Goal: Information Seeking & Learning: Learn about a topic

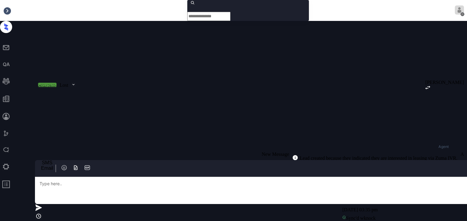
scroll to position [1312, 0]
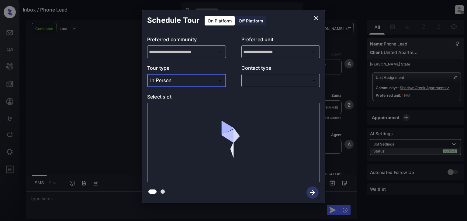
scroll to position [1312, 0]
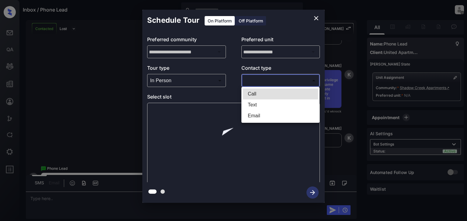
click at [269, 81] on body "Inbox / Phone Lead Patrick Soliven Offline Set yourself online Set yourself on …" at bounding box center [233, 110] width 467 height 221
click at [264, 104] on li "Text" at bounding box center [280, 105] width 75 height 11
type input "****"
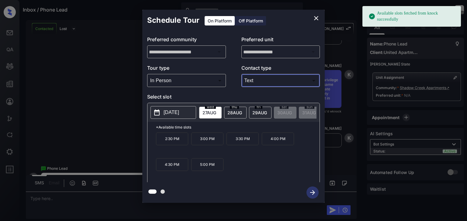
click at [375, 96] on div "**********" at bounding box center [233, 106] width 467 height 213
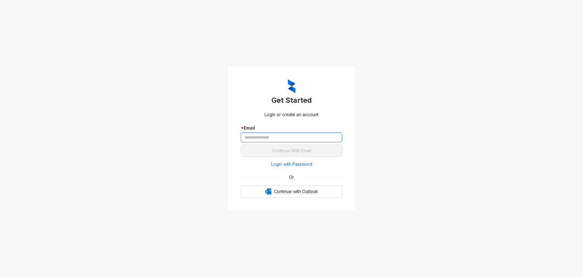
click at [327, 137] on input "text" at bounding box center [291, 137] width 101 height 10
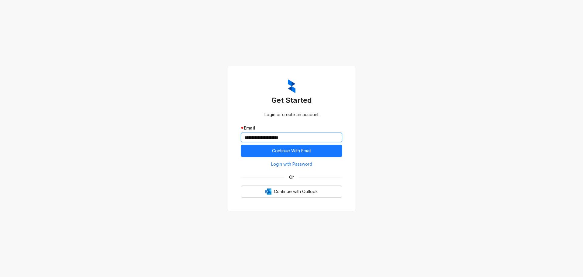
type input "**********"
click at [241, 145] on button "Continue With Email" at bounding box center [291, 151] width 101 height 12
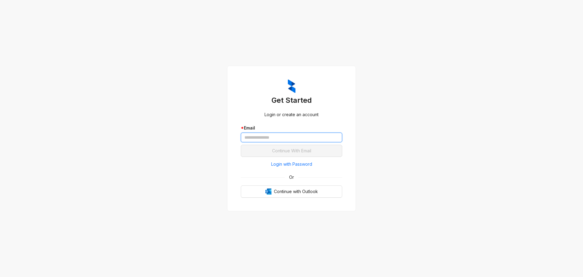
click at [270, 135] on input "text" at bounding box center [291, 137] width 101 height 10
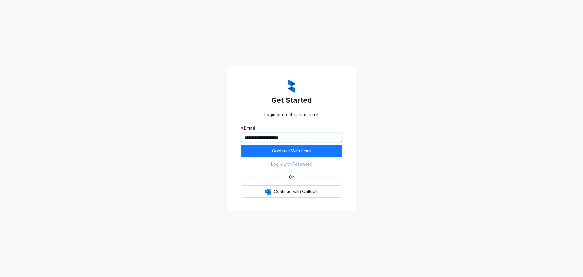
type input "**********"
click at [310, 165] on span "Login with Password" at bounding box center [291, 164] width 41 height 7
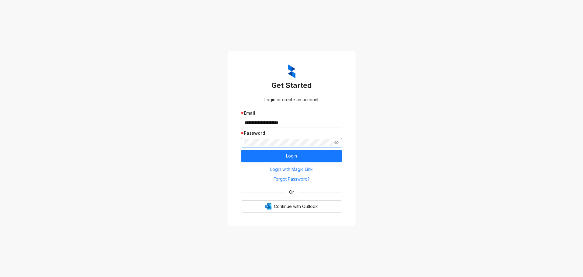
click at [339, 143] on span at bounding box center [291, 143] width 101 height 10
click at [334, 141] on icon "eye-invisible" at bounding box center [336, 142] width 4 height 4
click at [331, 153] on button "Login" at bounding box center [291, 156] width 101 height 12
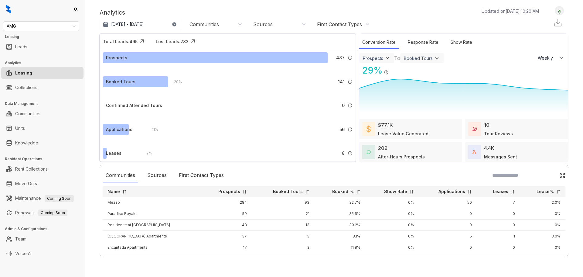
select select "******"
click at [25, 23] on span "AMG" at bounding box center [41, 26] width 69 height 9
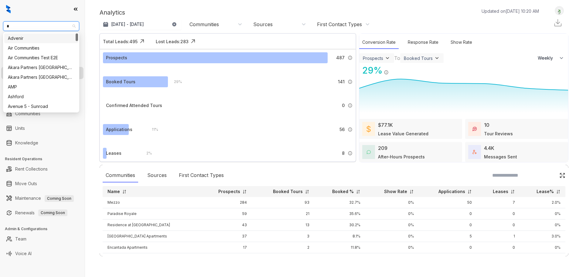
type input "**"
click at [31, 90] on div "[GEOGRAPHIC_DATA]" at bounding box center [41, 87] width 74 height 10
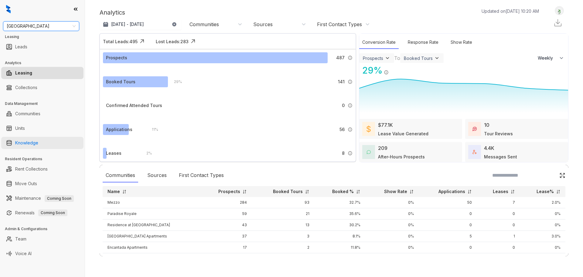
click at [38, 142] on link "Knowledge" at bounding box center [26, 143] width 23 height 12
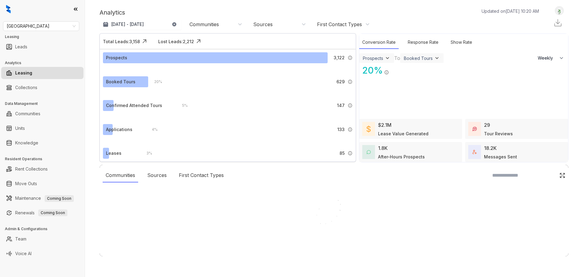
select select "******"
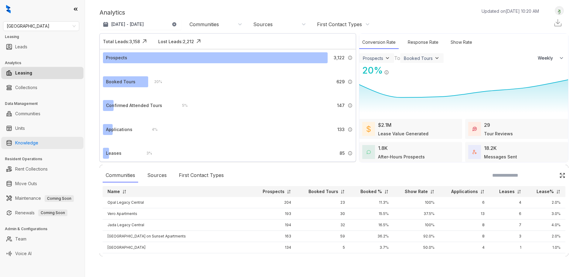
click at [34, 142] on link "Knowledge" at bounding box center [26, 143] width 23 height 12
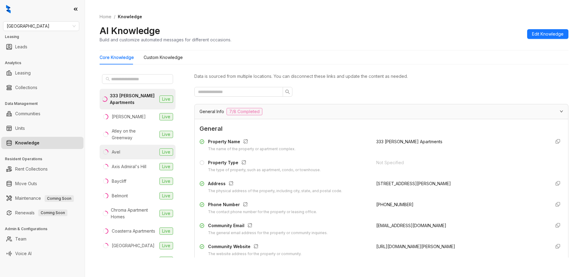
click at [128, 149] on li "Avel Live" at bounding box center [138, 152] width 76 height 15
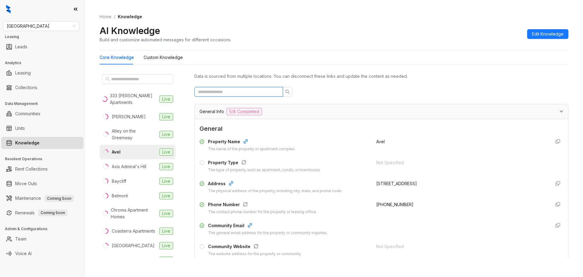
click at [255, 91] on input "text" at bounding box center [236, 91] width 77 height 7
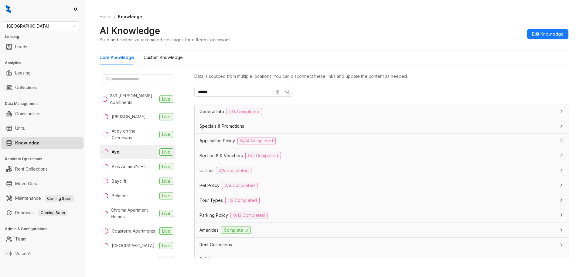
click at [276, 226] on div "Amenities Complete" at bounding box center [382, 230] width 374 height 15
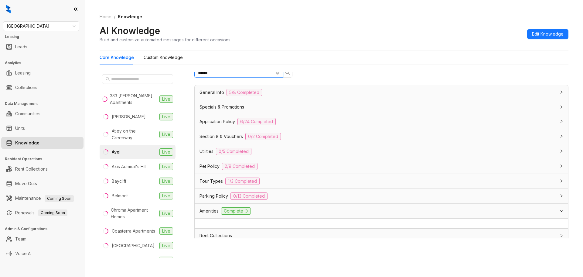
click at [250, 73] on input "******" at bounding box center [236, 72] width 77 height 7
type input "*******"
click at [297, 94] on div "General Info 5/8 Completed" at bounding box center [378, 94] width 357 height 7
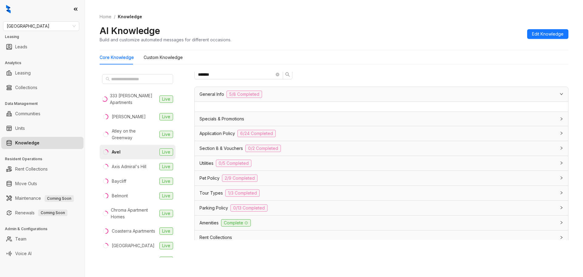
click at [297, 118] on div "Specials & Promotions" at bounding box center [378, 118] width 357 height 7
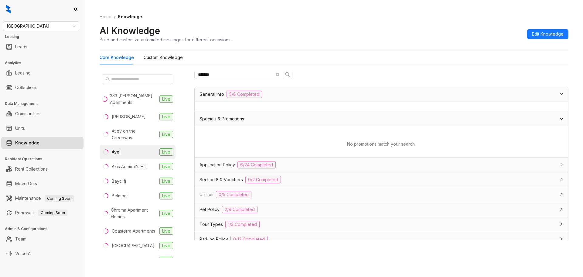
click at [309, 160] on div "Application Policy 6/24 Completed" at bounding box center [382, 164] width 374 height 15
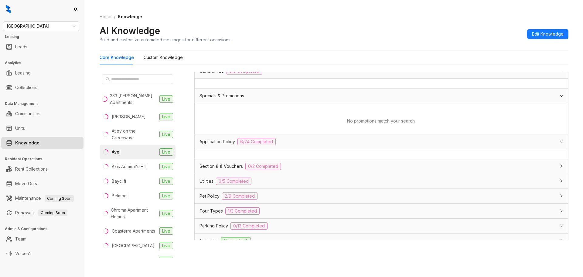
scroll to position [61, 0]
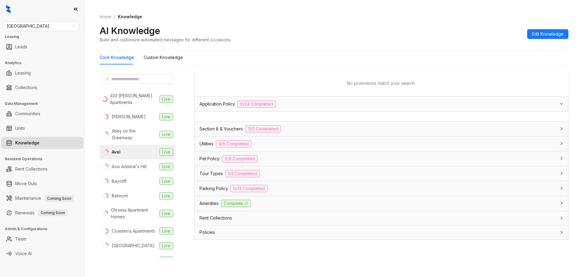
drag, startPoint x: 286, startPoint y: 204, endPoint x: 295, endPoint y: 199, distance: 9.7
click at [286, 204] on div "Amenities Complete" at bounding box center [378, 203] width 357 height 7
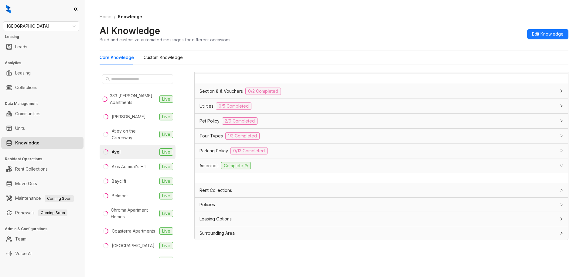
scroll to position [99, 0]
click at [368, 184] on div "Rent Collections" at bounding box center [382, 190] width 374 height 14
click at [339, 206] on div at bounding box center [382, 202] width 374 height 10
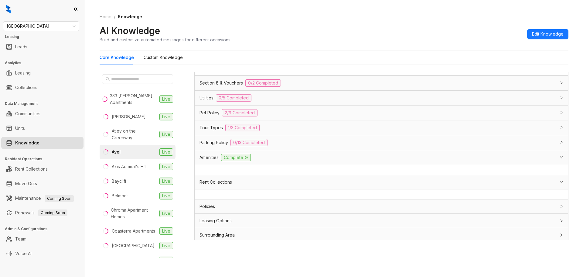
scroll to position [109, 0]
click at [345, 201] on div "Policies" at bounding box center [378, 204] width 357 height 7
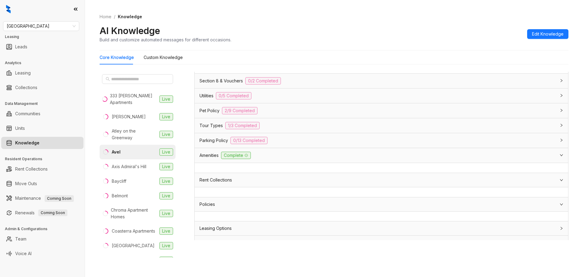
click at [313, 221] on div at bounding box center [382, 216] width 374 height 10
click at [308, 231] on div "Leasing Options" at bounding box center [378, 228] width 357 height 7
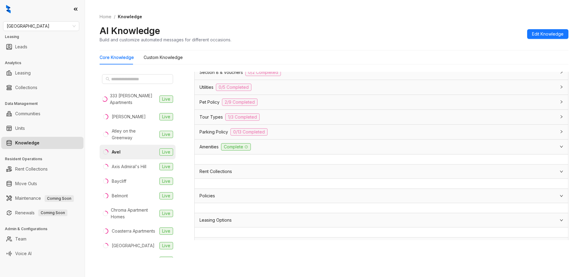
scroll to position [129, 0]
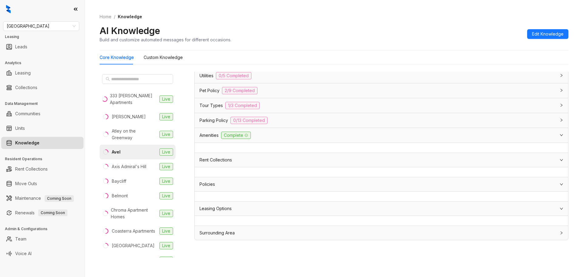
click at [294, 232] on div "Surrounding Area" at bounding box center [378, 232] width 357 height 7
click at [295, 121] on div "Parking Policy 0/13 Completed" at bounding box center [378, 120] width 357 height 7
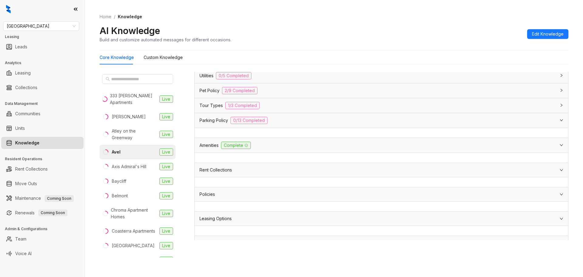
click at [304, 121] on div "Parking Policy 0/13 Completed" at bounding box center [378, 120] width 357 height 7
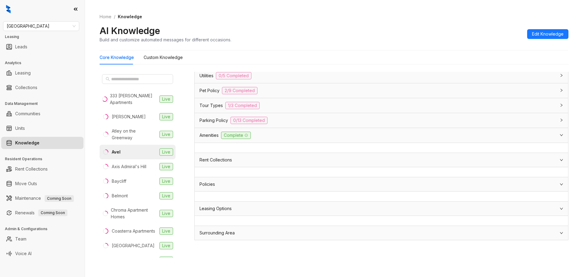
click at [306, 103] on div "Tour Types 1/3 Completed" at bounding box center [378, 105] width 357 height 7
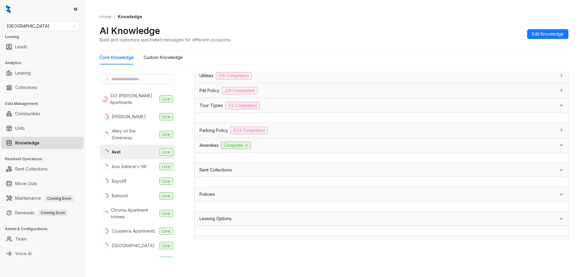
click at [308, 122] on div "Tour Types 1/3 Completed" at bounding box center [382, 110] width 374 height 25
click at [307, 129] on div "Parking Policy 0/13 Completed" at bounding box center [378, 130] width 357 height 7
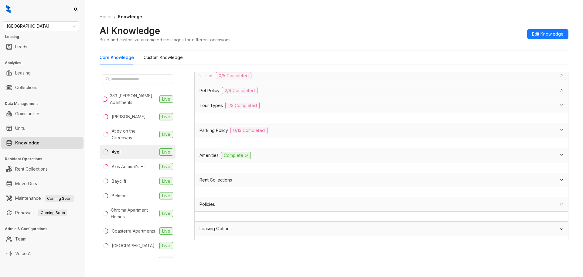
click at [291, 153] on div "Amenities Complete" at bounding box center [378, 155] width 357 height 7
click at [299, 152] on div "Amenities Complete" at bounding box center [378, 155] width 357 height 7
click at [300, 131] on div "Parking Policy 0/13 Completed" at bounding box center [378, 130] width 357 height 7
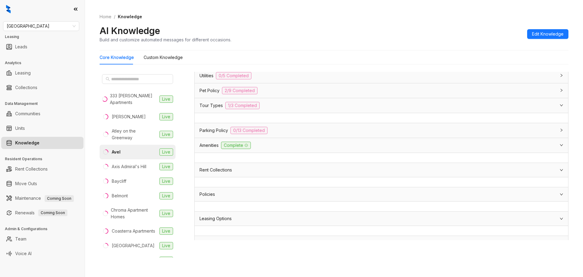
drag, startPoint x: 309, startPoint y: 130, endPoint x: 311, endPoint y: 111, distance: 19.9
click at [309, 130] on div "Parking Policy 0/13 Completed" at bounding box center [378, 130] width 357 height 7
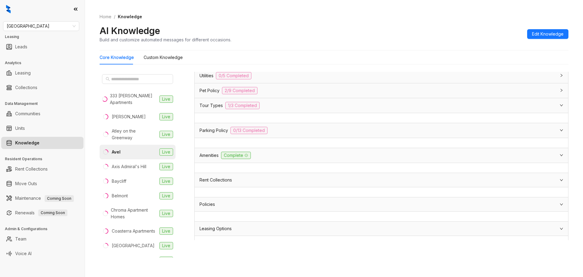
click at [315, 91] on div "Pet Policy 2/9 Completed" at bounding box center [378, 90] width 357 height 7
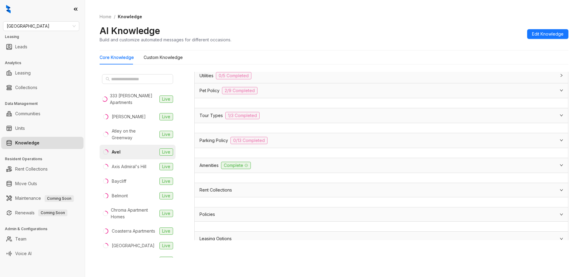
click at [327, 74] on div "Utilities 0/5 Completed" at bounding box center [378, 75] width 357 height 7
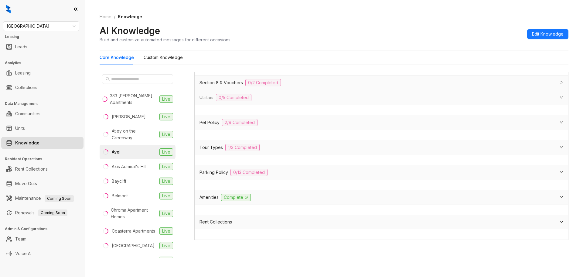
scroll to position [38, 0]
